Goal: Task Accomplishment & Management: Manage account settings

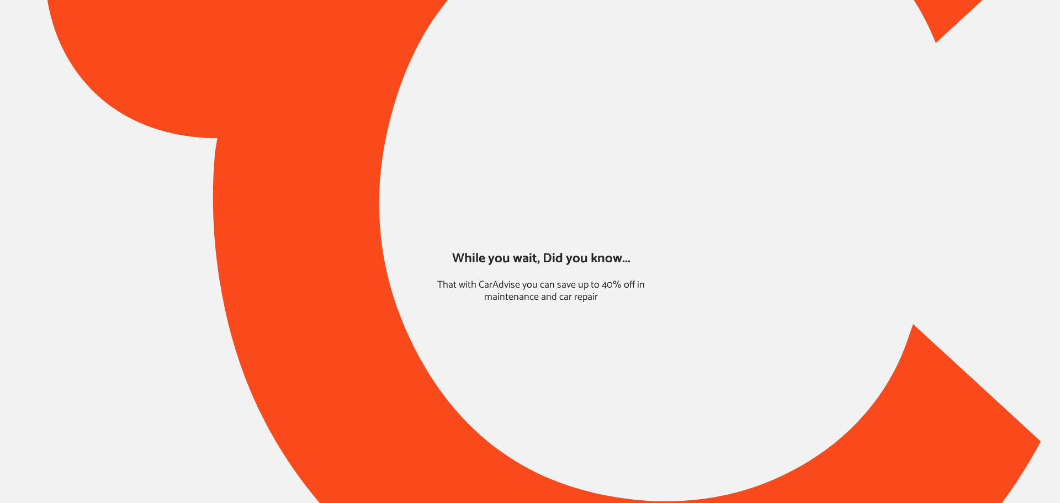
type input "*******"
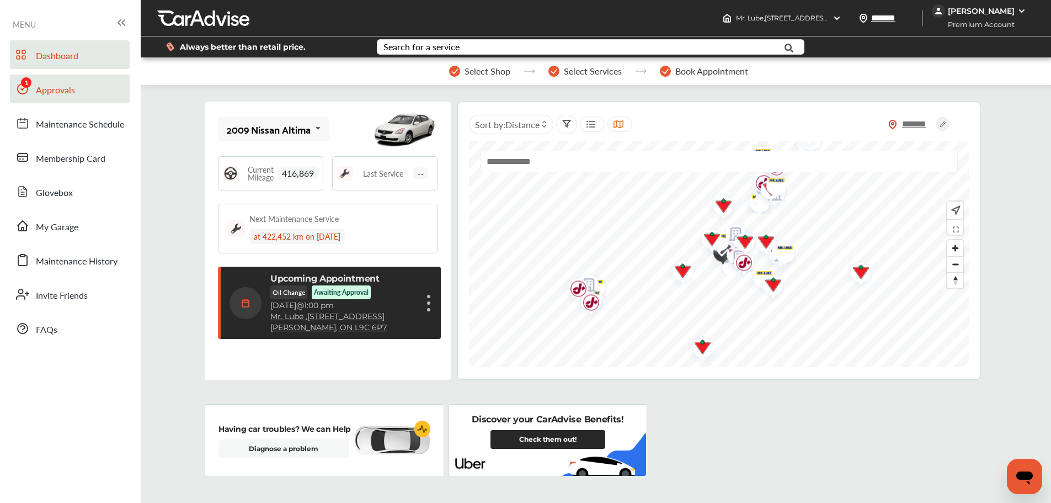
click at [61, 91] on span "Approvals" at bounding box center [55, 90] width 39 height 14
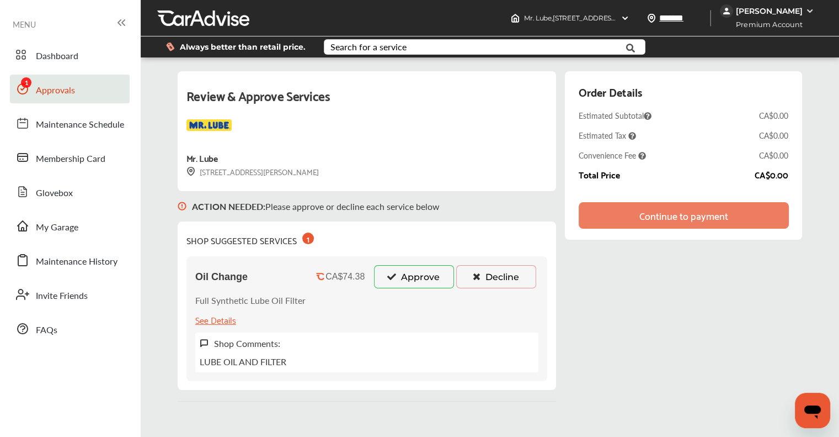
drag, startPoint x: 410, startPoint y: 278, endPoint x: 401, endPoint y: 278, distance: 8.3
click at [409, 278] on button "Approve" at bounding box center [414, 276] width 80 height 23
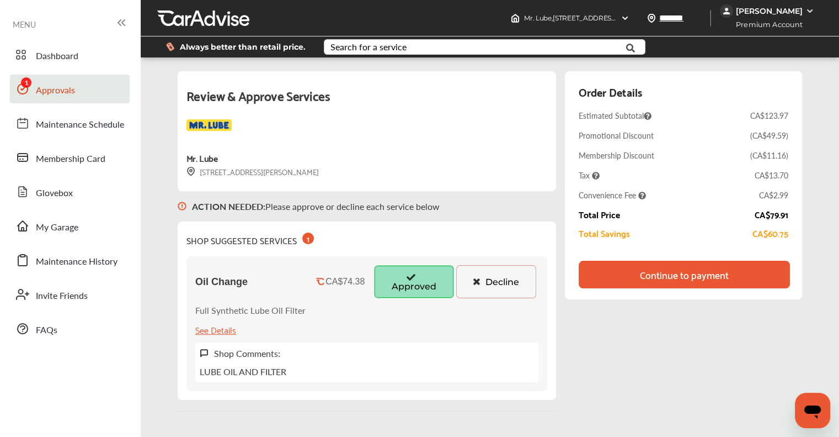
click at [70, 36] on ul "Dashboard Approvals Maintenance Schedule Membership Card Glovebox My Garage Mai…" at bounding box center [71, 297] width 130 height 525
click at [67, 61] on span "Dashboard" at bounding box center [57, 56] width 42 height 14
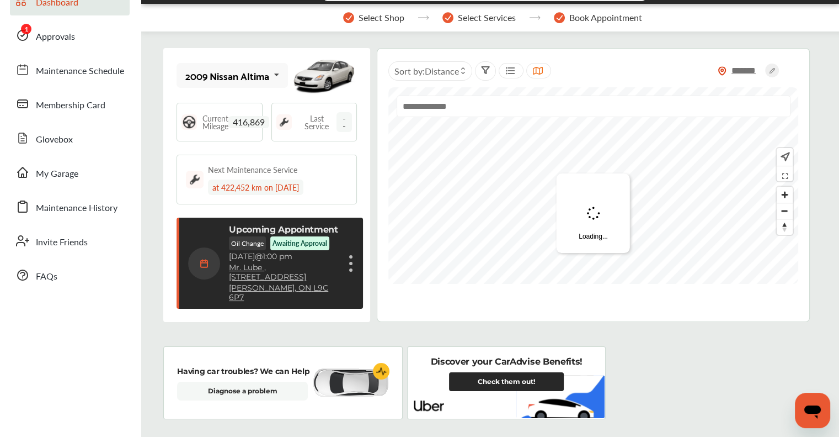
scroll to position [110, 0]
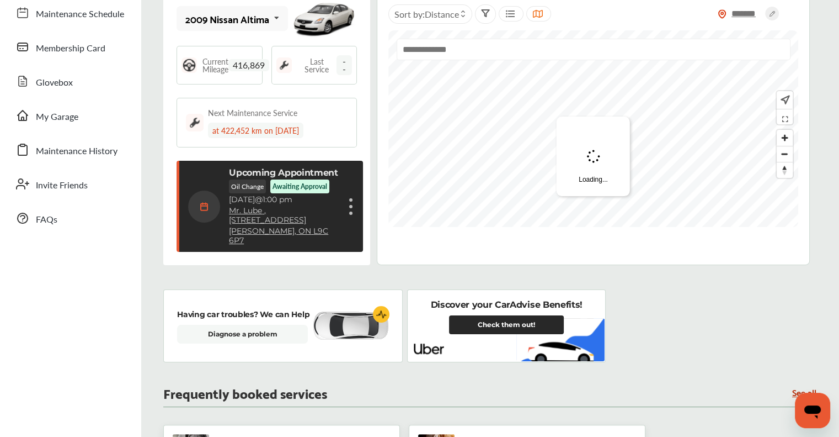
click at [497, 327] on link "Check them out!" at bounding box center [506, 324] width 115 height 19
